Goal: Information Seeking & Learning: Learn about a topic

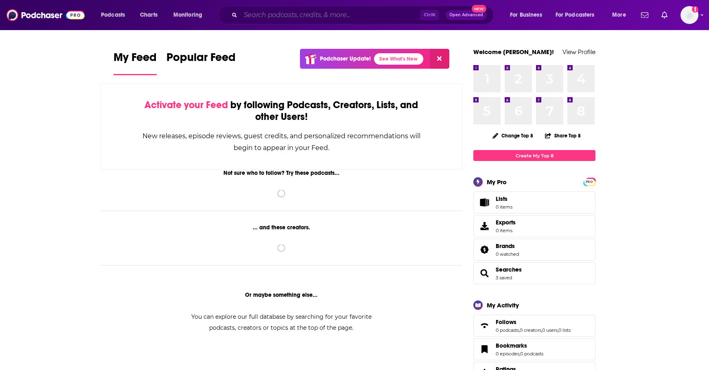
click at [314, 17] on input "Search podcasts, credits, & more..." at bounding box center [329, 15] width 179 height 13
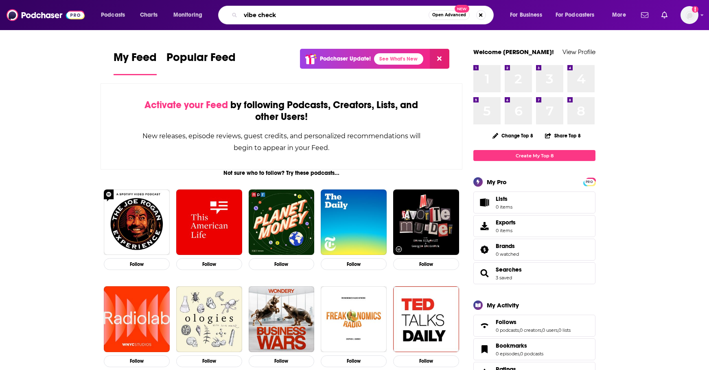
type input "vibe check"
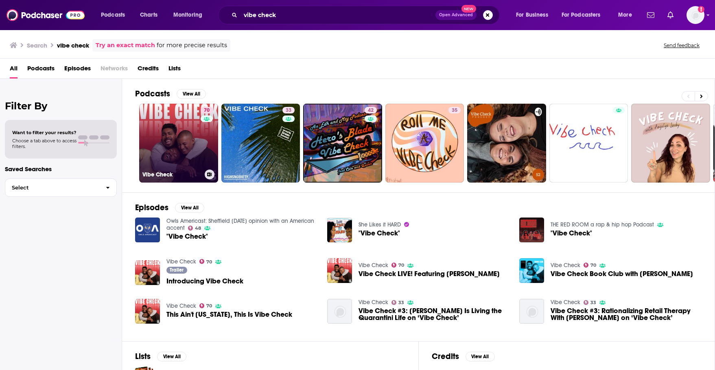
click at [165, 136] on link "70 Vibe Check" at bounding box center [178, 143] width 79 height 79
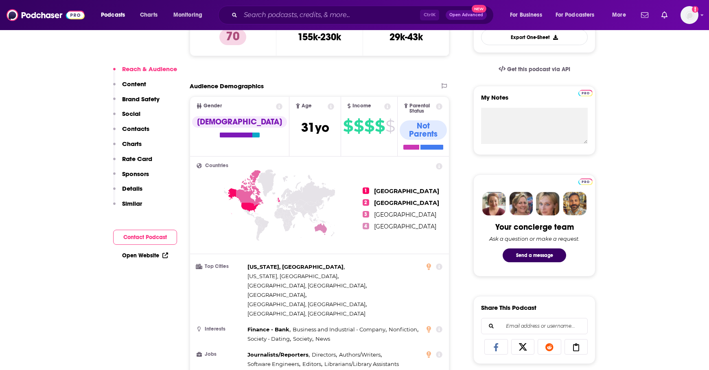
scroll to position [163, 0]
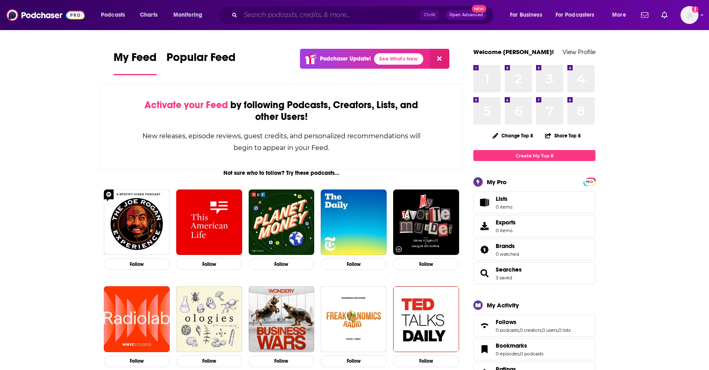
click at [278, 13] on input "Search podcasts, credits, & more..." at bounding box center [329, 15] width 179 height 13
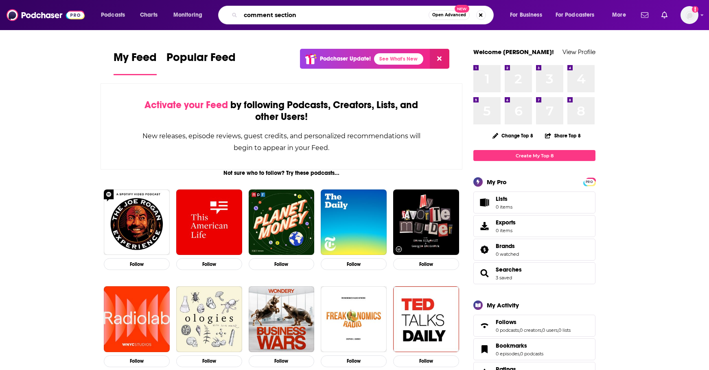
type input "comment section"
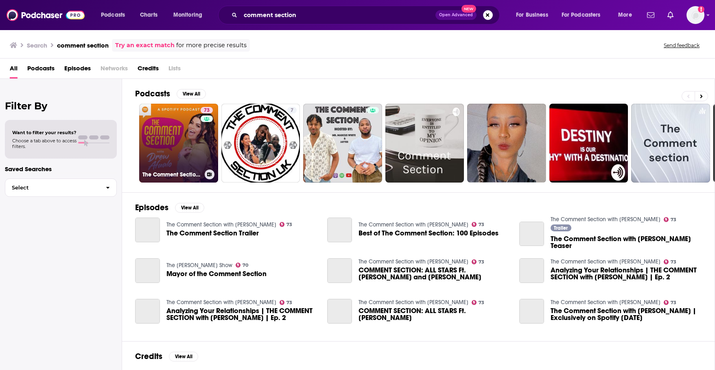
click at [178, 141] on link "73 The Comment Section with [PERSON_NAME]" at bounding box center [178, 143] width 79 height 79
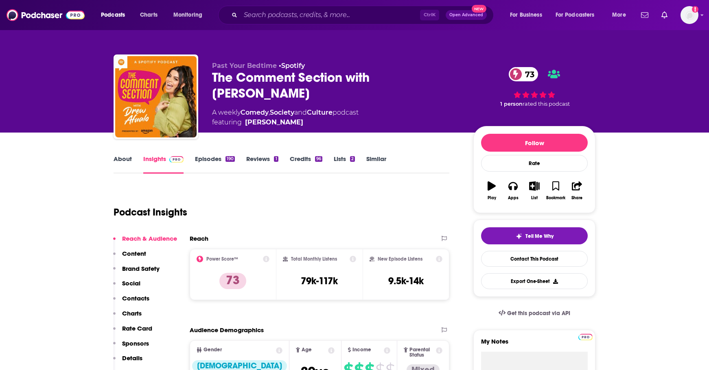
click at [327, 6] on div "Ctrl K Open Advanced New" at bounding box center [355, 15] width 275 height 19
click at [333, 10] on input "Search podcasts, credits, & more..." at bounding box center [329, 15] width 179 height 13
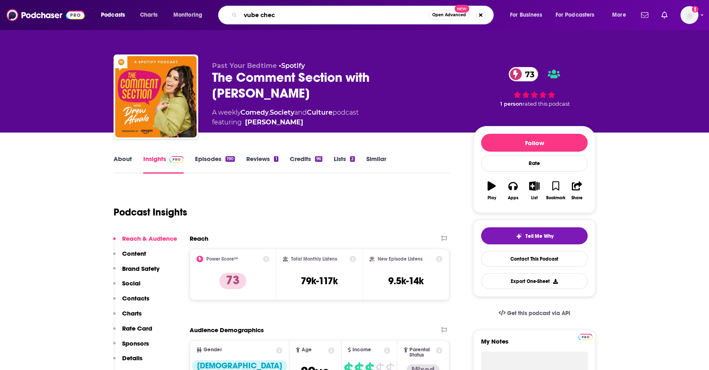
type input "vube check"
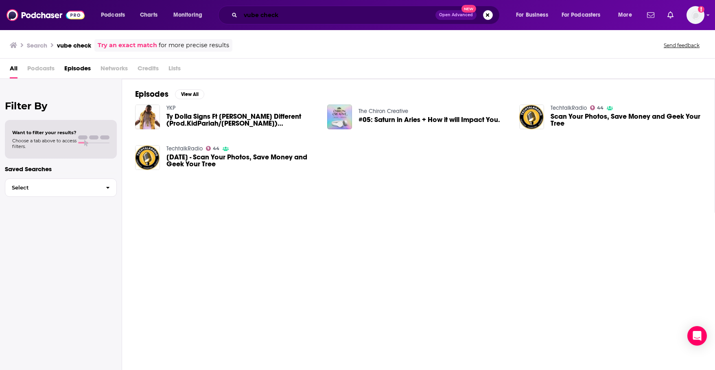
click at [249, 16] on input "vube check" at bounding box center [337, 15] width 195 height 13
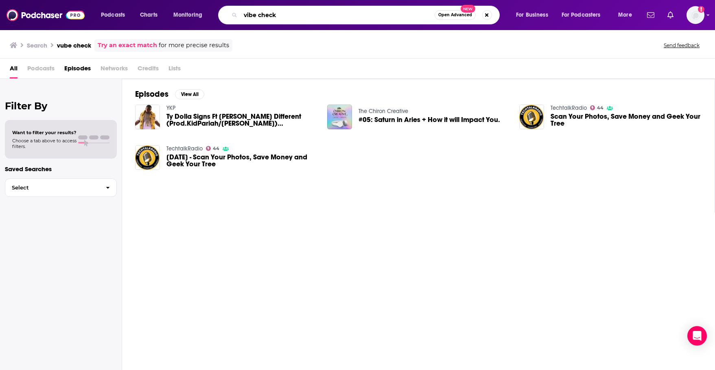
type input "vibe check"
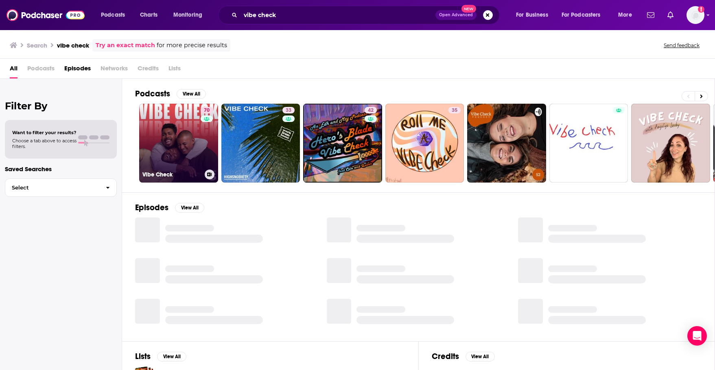
click at [191, 140] on link "70 Vibe Check" at bounding box center [178, 143] width 79 height 79
